Goal: Book appointment/travel/reservation

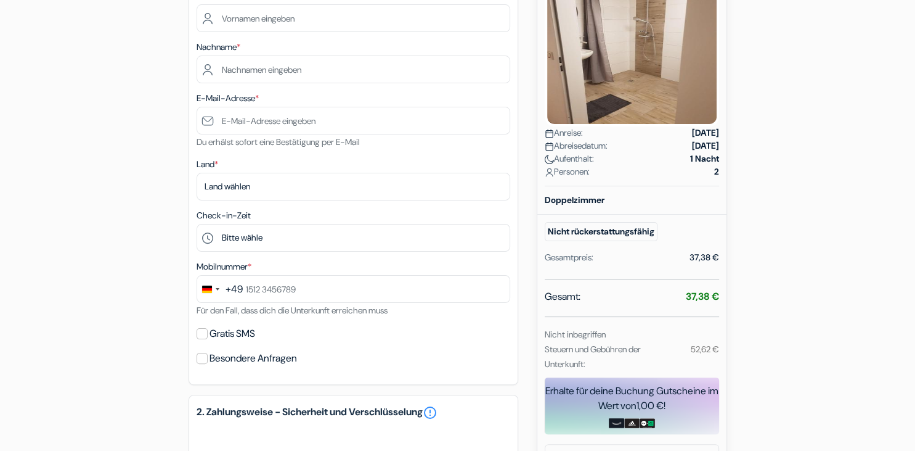
scroll to position [227, 0]
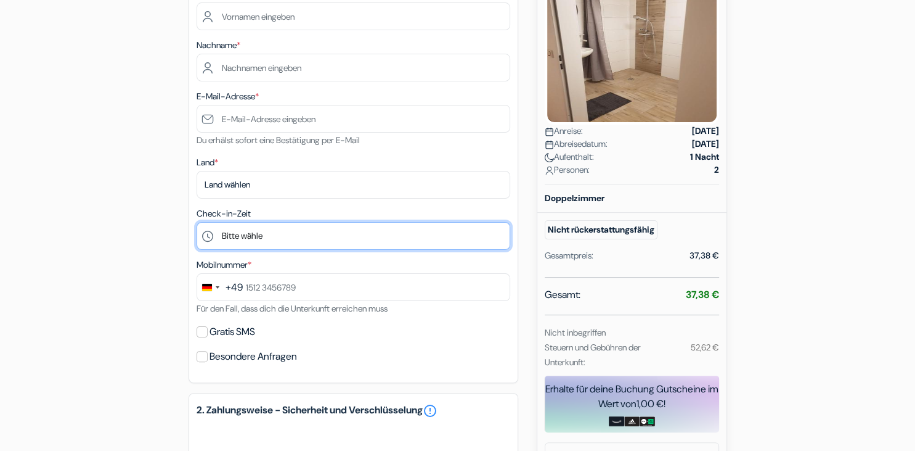
click at [197, 222] on select "Bitte wähle 15:00 16:00 17:00 18:00 19:00 20:00 21:00 22:00" at bounding box center [354, 236] width 314 height 28
click at [467, 237] on select "Bitte wähle 15:00 16:00 17:00 18:00 19:00 20:00 21:00 22:00" at bounding box center [354, 236] width 314 height 28
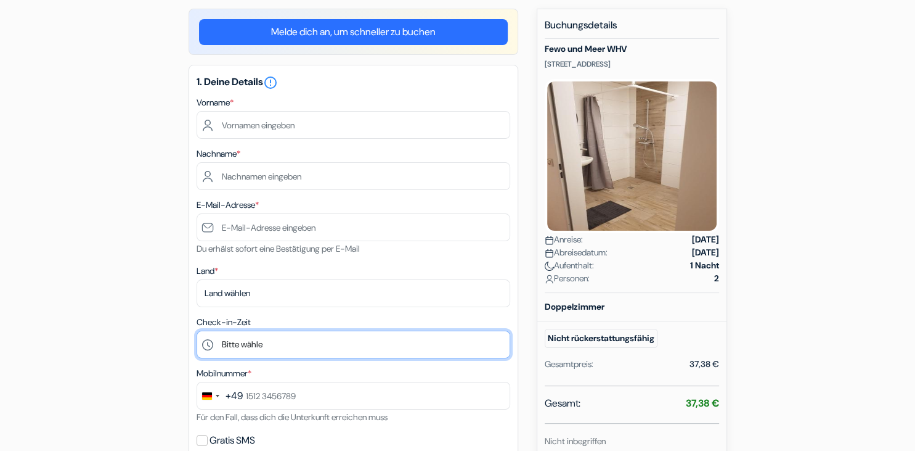
scroll to position [118, 0]
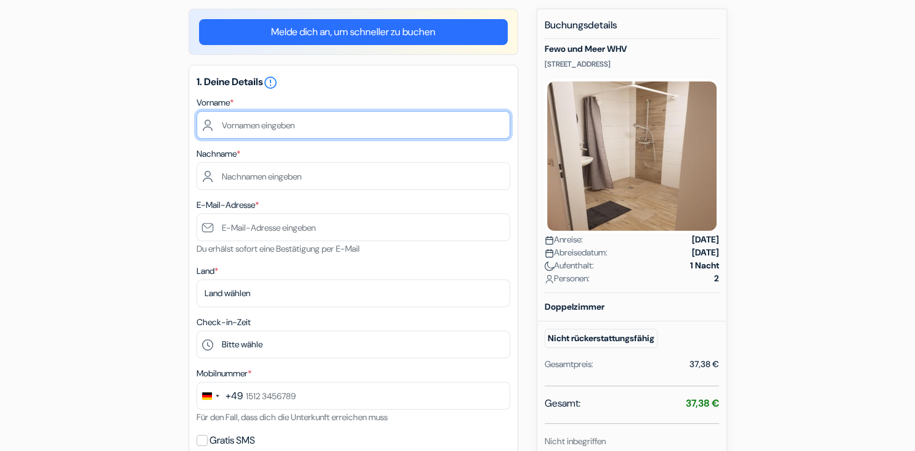
click at [346, 129] on input "text" at bounding box center [354, 125] width 314 height 28
type input "Jan"
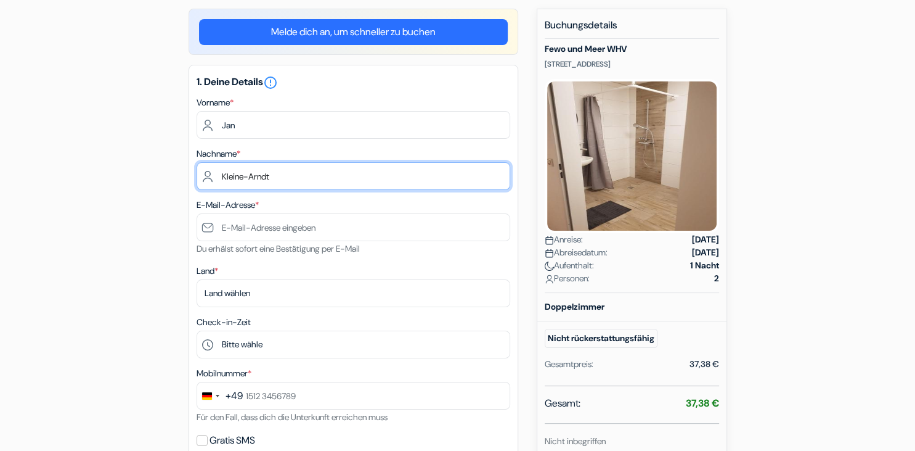
type input "Kleine-Arndt"
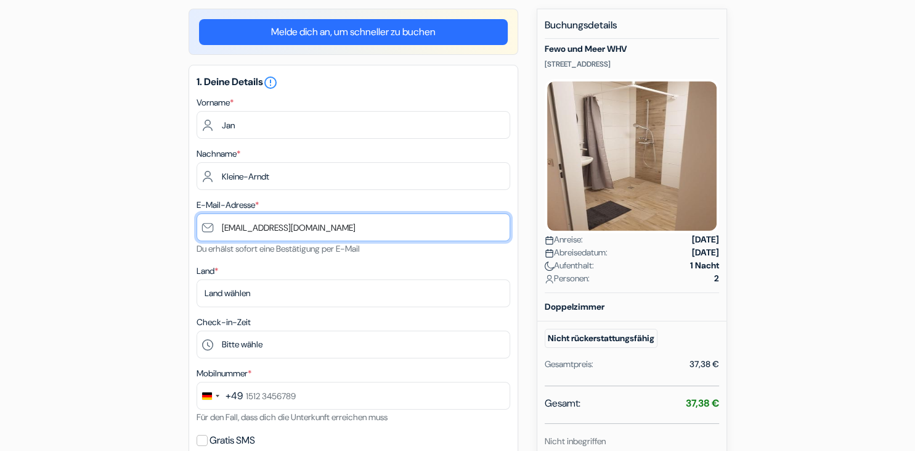
type input "[EMAIL_ADDRESS][DOMAIN_NAME]"
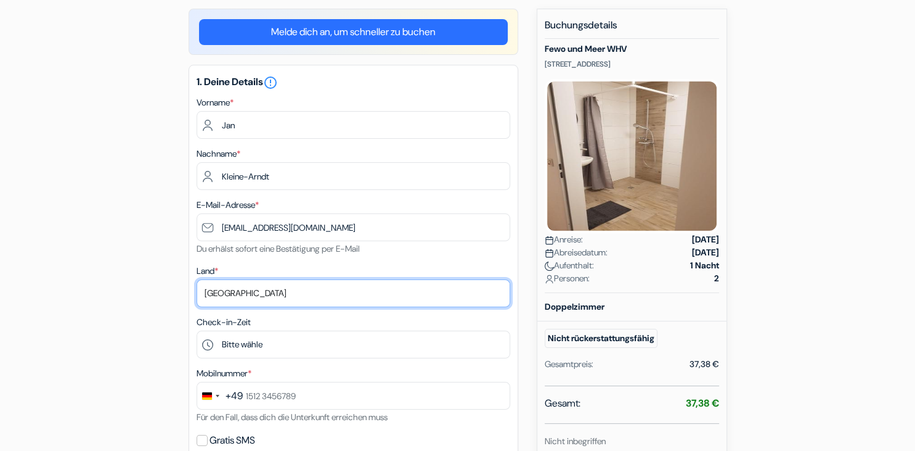
select select "de"
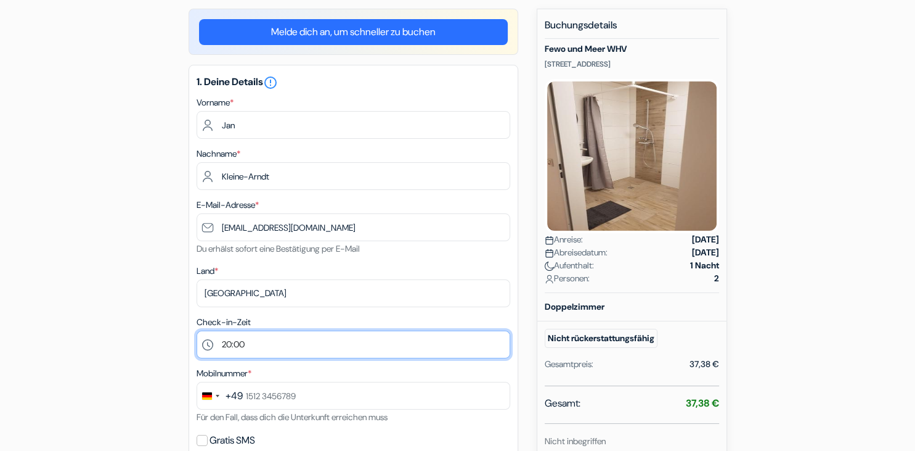
select select "21"
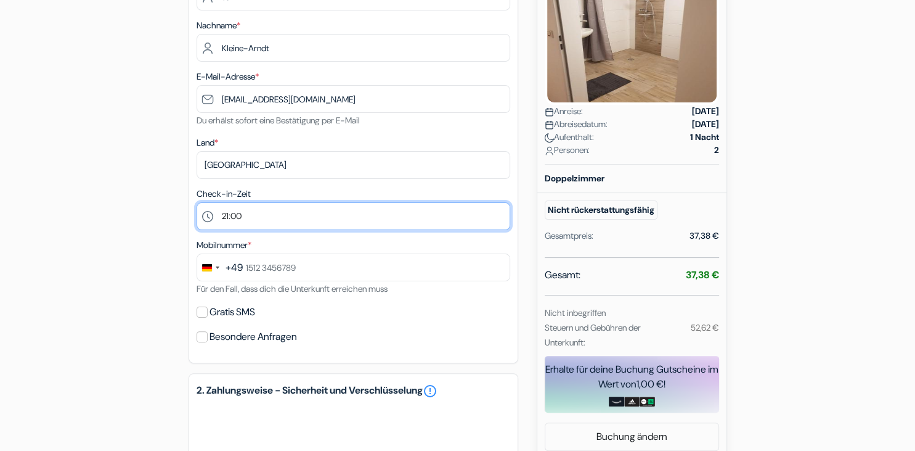
scroll to position [247, 0]
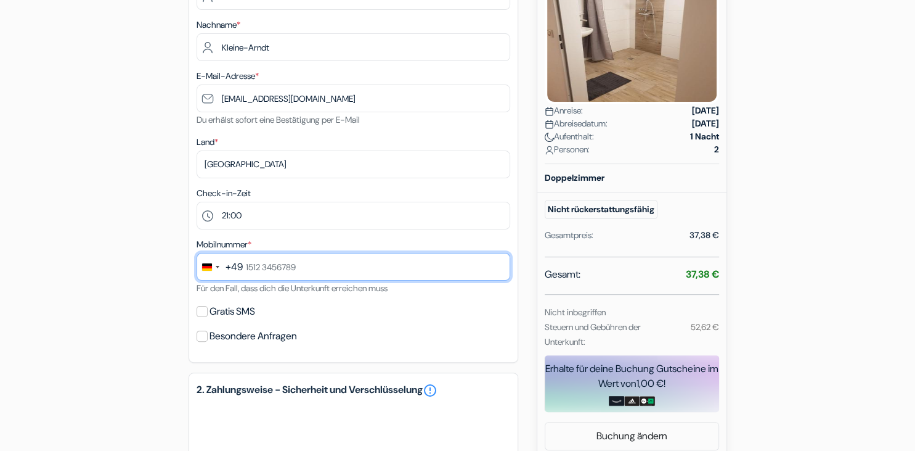
click at [254, 263] on input "text" at bounding box center [354, 267] width 314 height 28
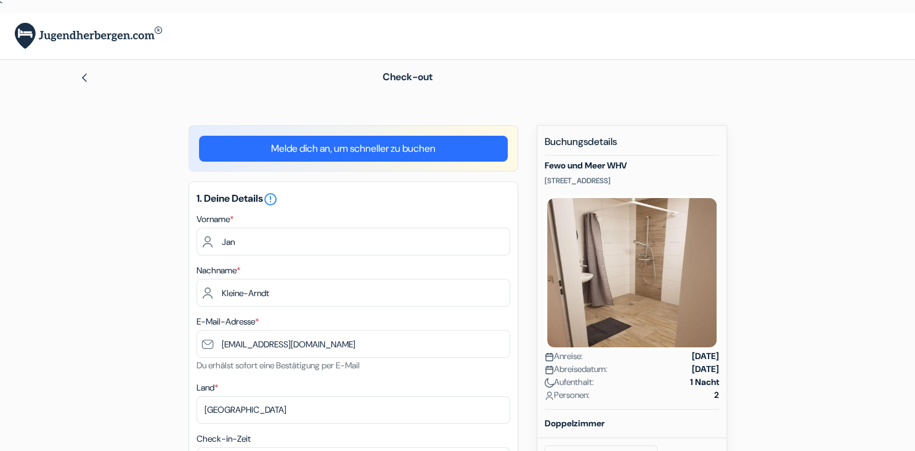
scroll to position [0, 0]
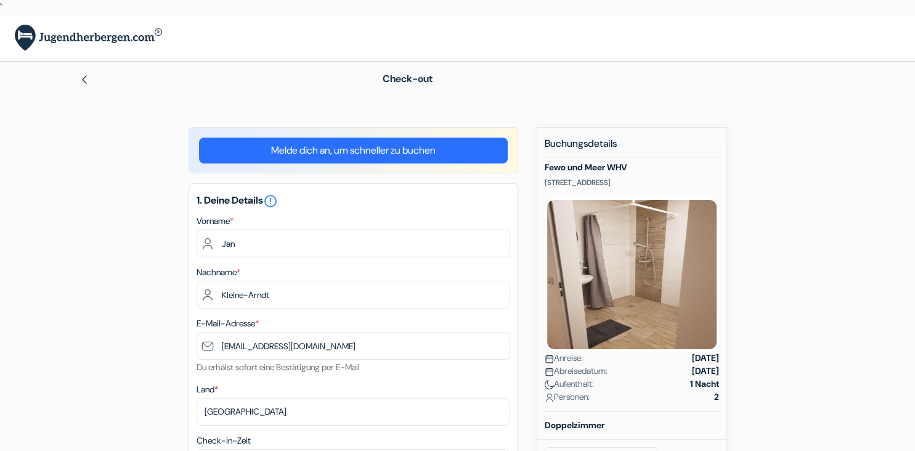
type input "177 1882506"
click at [88, 80] on img at bounding box center [85, 80] width 10 height 10
